Goal: Obtain resource: Obtain resource

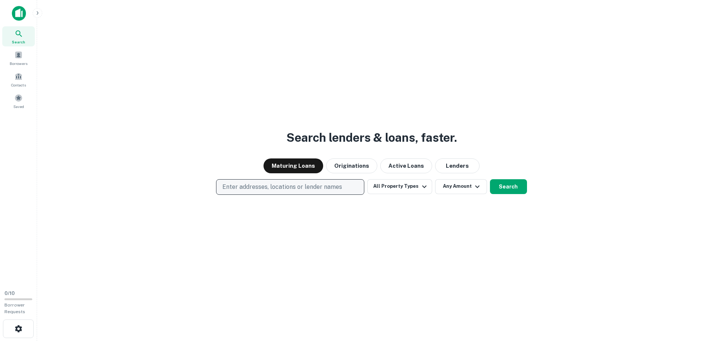
click at [266, 189] on p "Enter addresses, locations or lender names" at bounding box center [282, 186] width 120 height 9
type input "**********"
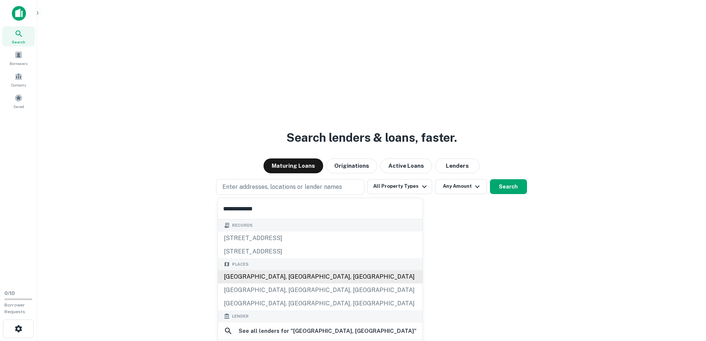
click at [271, 274] on div "[GEOGRAPHIC_DATA], [GEOGRAPHIC_DATA], [GEOGRAPHIC_DATA]" at bounding box center [320, 276] width 205 height 13
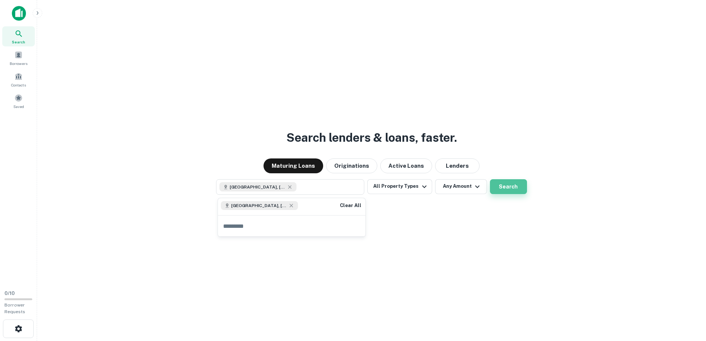
click at [502, 182] on button "Search" at bounding box center [508, 186] width 37 height 15
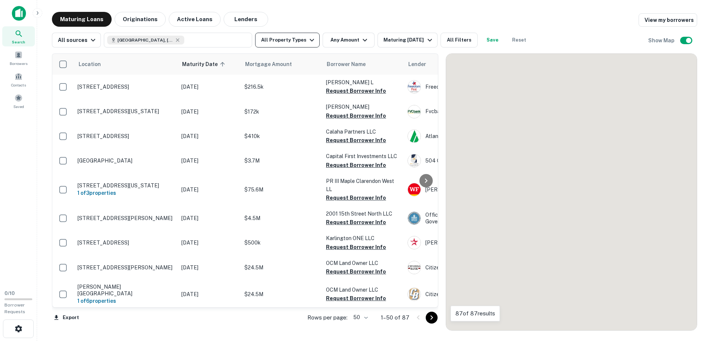
click at [309, 39] on icon "button" at bounding box center [311, 40] width 9 height 9
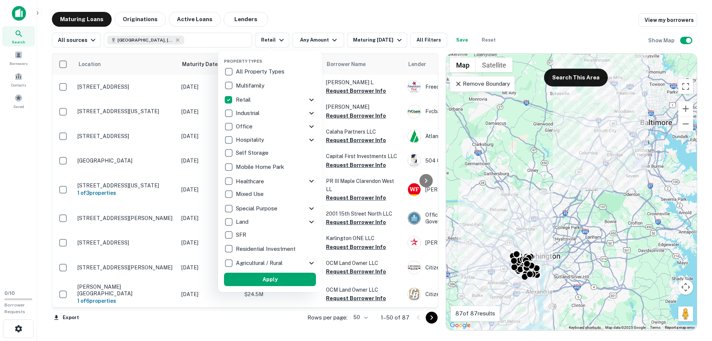
click at [282, 274] on button "Apply" at bounding box center [270, 278] width 92 height 13
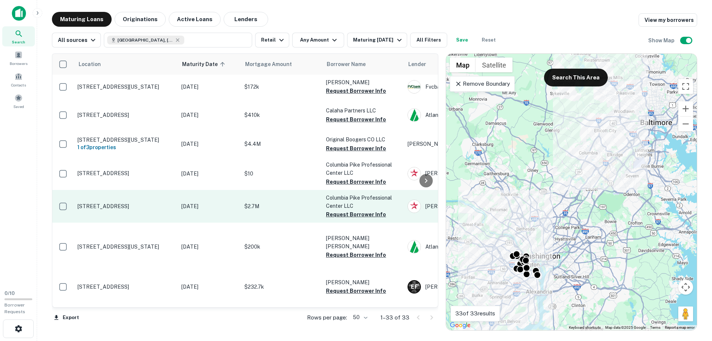
click at [130, 206] on p "[STREET_ADDRESS]" at bounding box center [125, 206] width 96 height 7
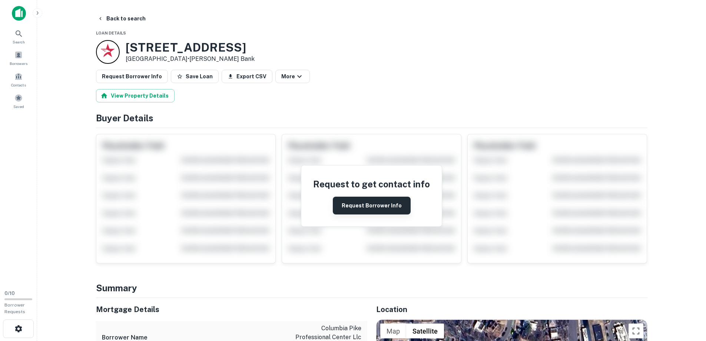
click at [373, 212] on button "Request Borrower Info" at bounding box center [372, 205] width 78 height 18
